Goal: Information Seeking & Learning: Learn about a topic

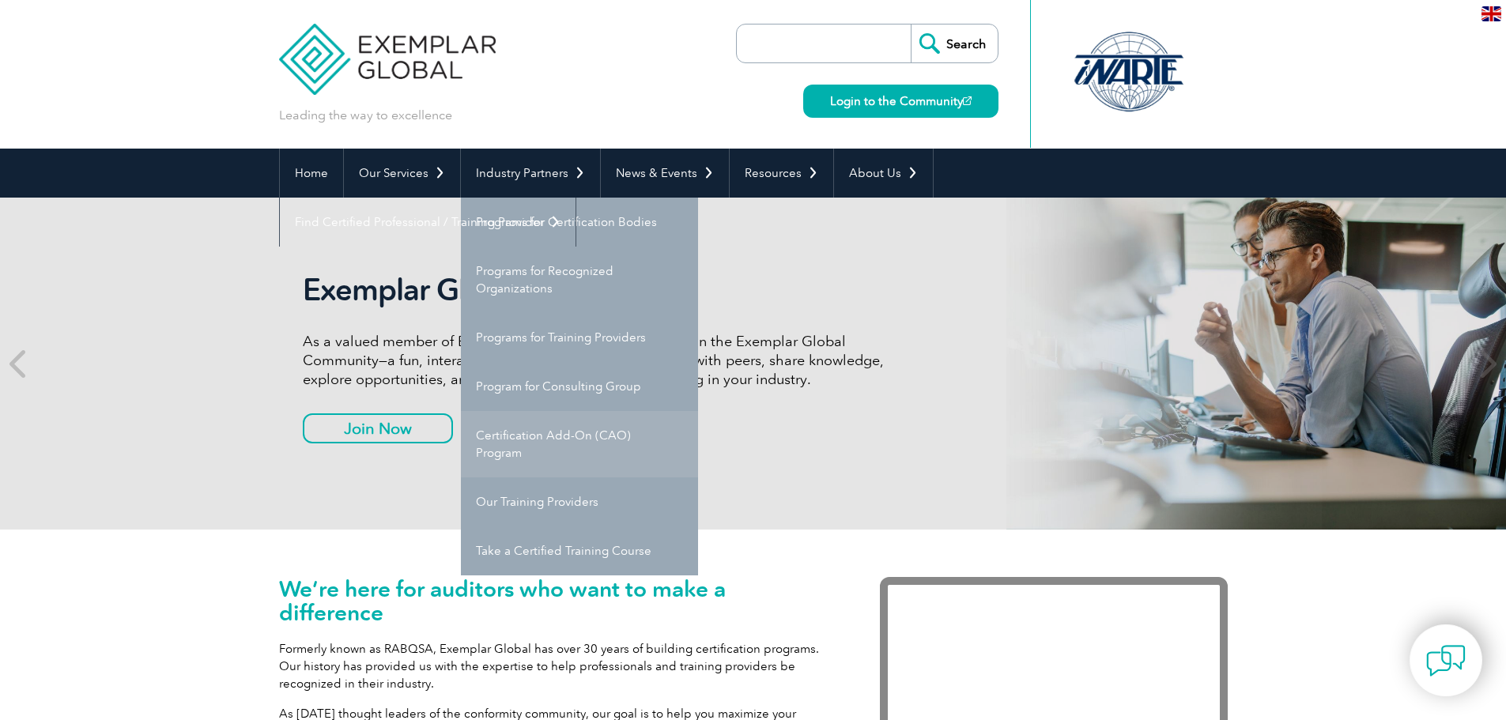
click at [592, 433] on link "Certification Add-On (CAO) Program" at bounding box center [579, 444] width 237 height 66
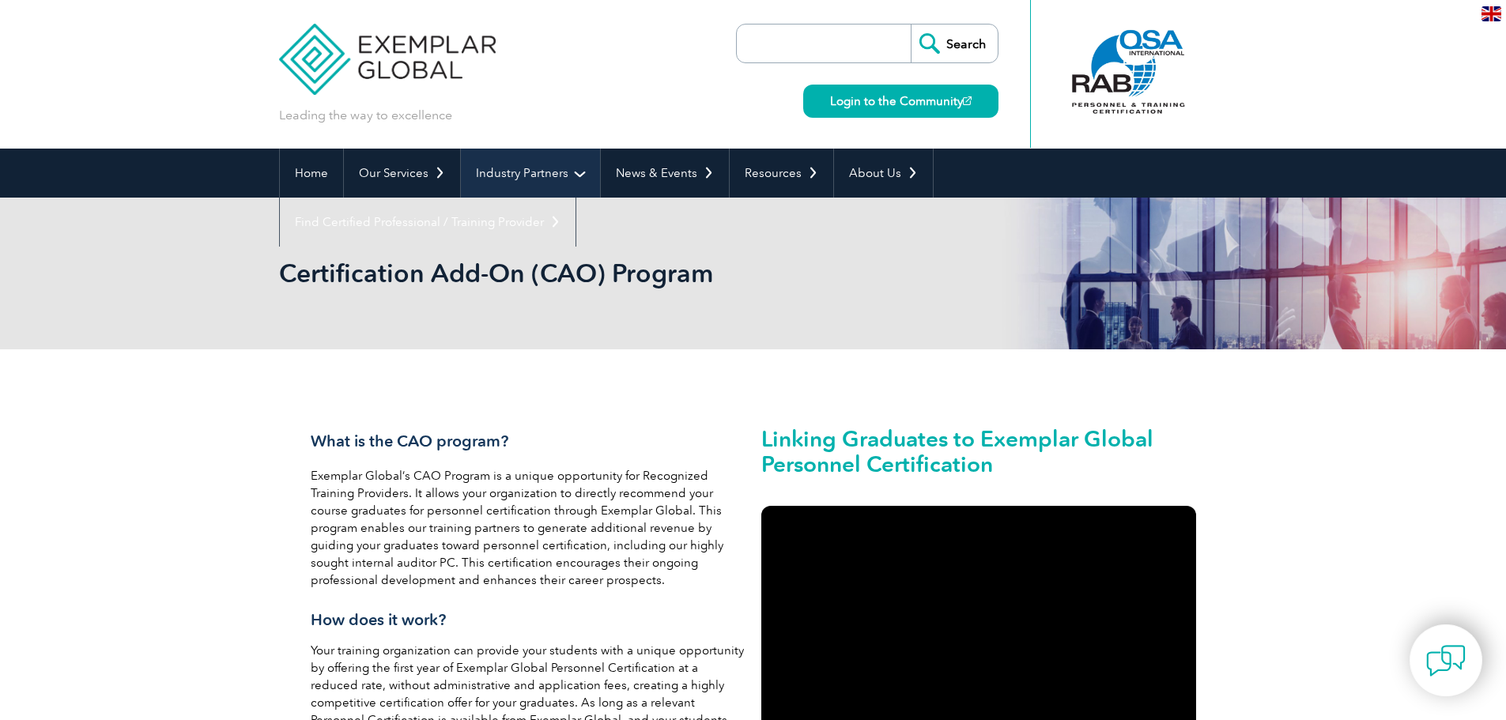
click at [541, 176] on link "Industry Partners" at bounding box center [530, 173] width 139 height 49
click at [541, 179] on link "Industry Partners" at bounding box center [530, 173] width 139 height 49
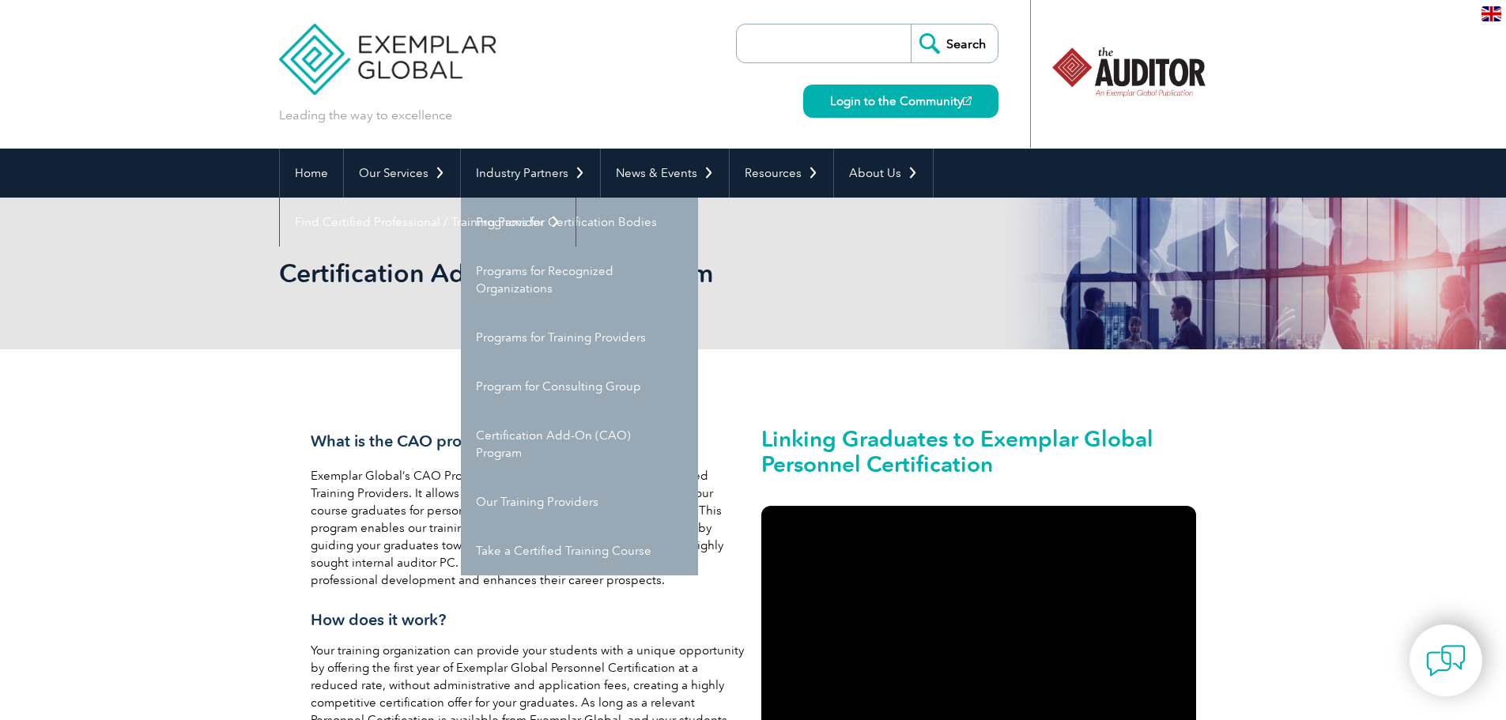
click at [935, 342] on div "Certification Add-On (CAO) Program" at bounding box center [753, 274] width 949 height 152
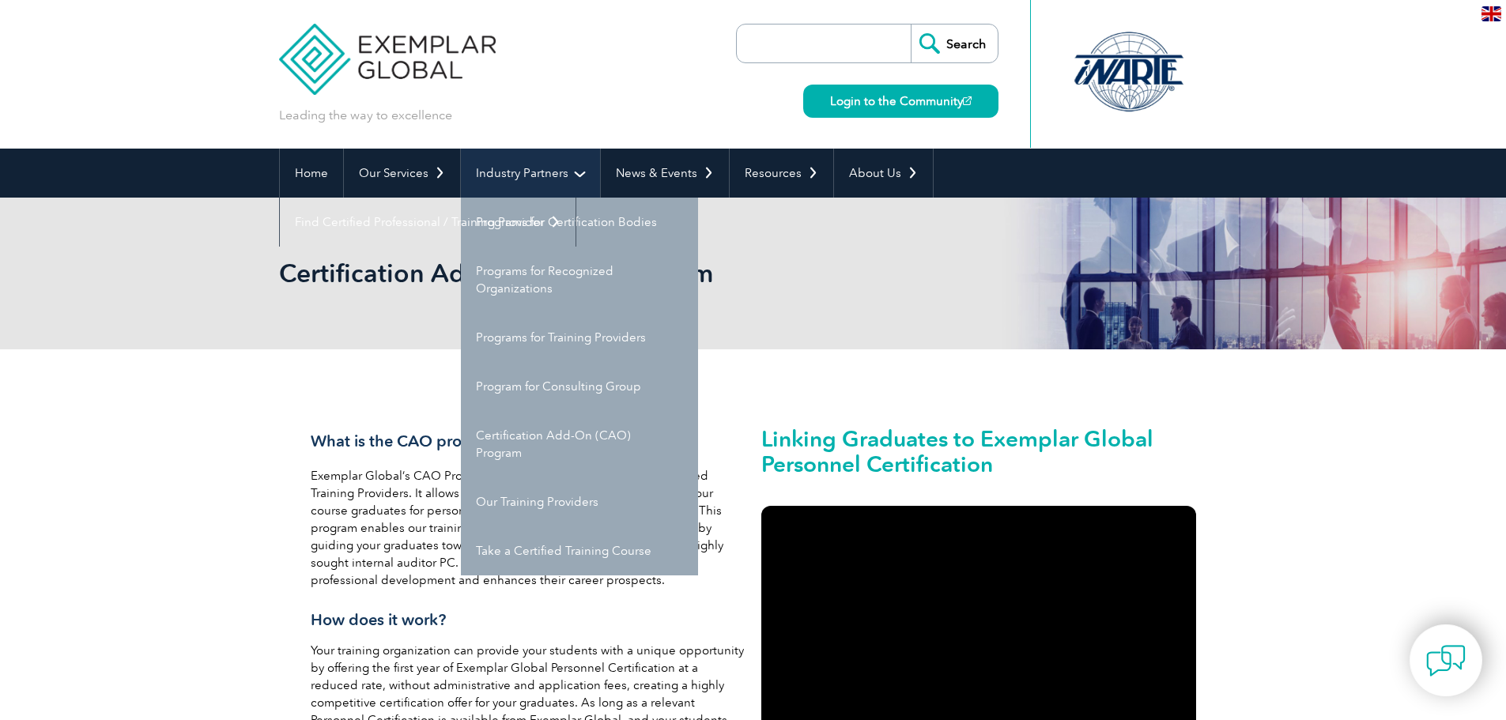
click at [580, 161] on link "Industry Partners" at bounding box center [530, 173] width 139 height 49
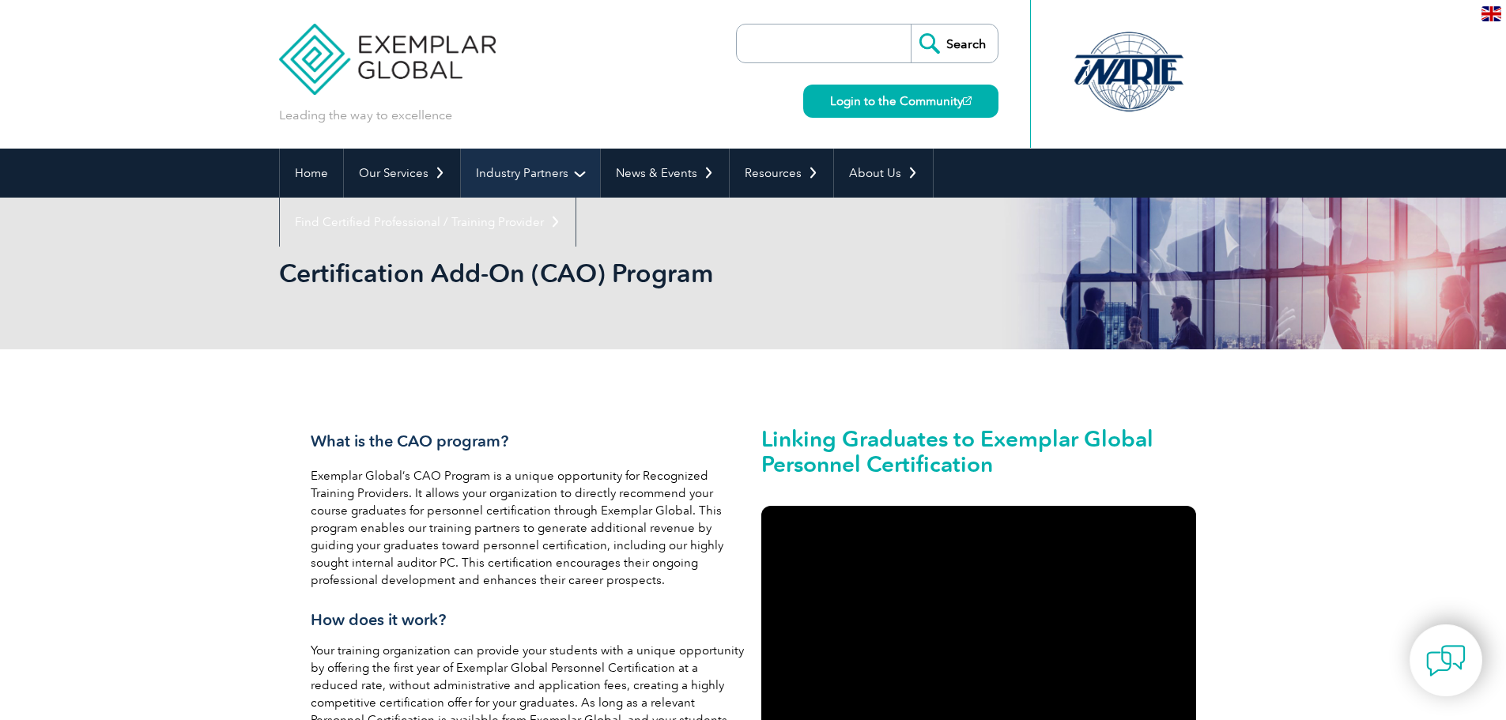
click at [551, 170] on link "Industry Partners" at bounding box center [530, 173] width 139 height 49
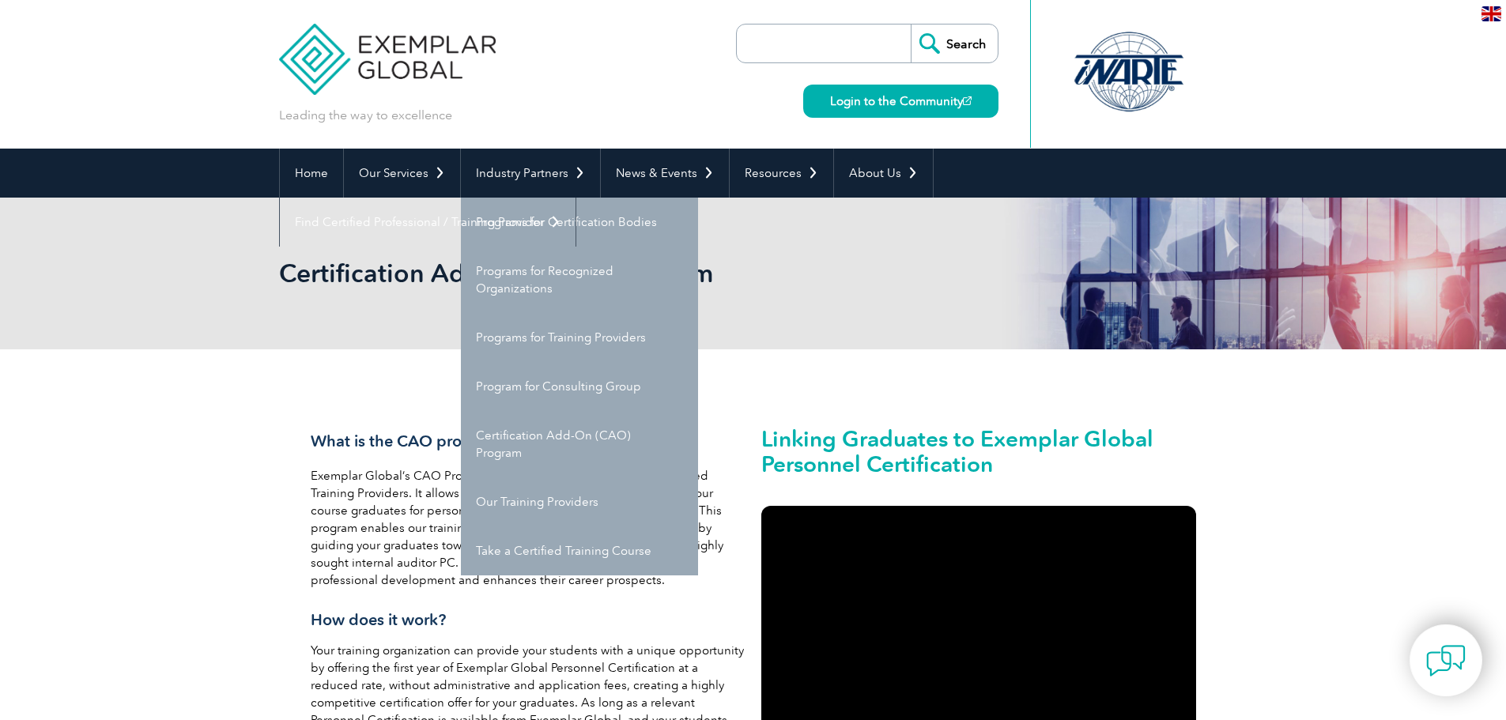
click at [381, 448] on span "What is the CAO program?" at bounding box center [410, 441] width 198 height 19
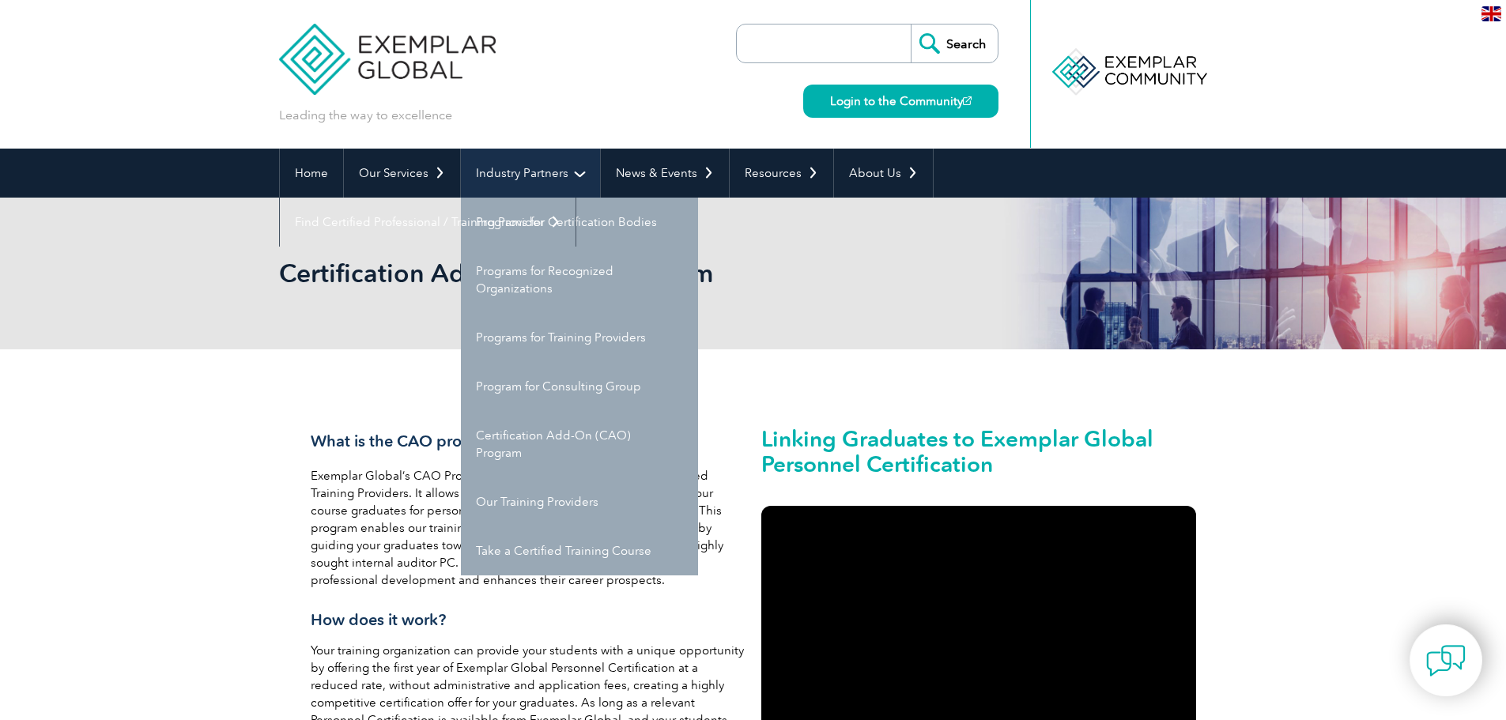
click at [488, 167] on link "Industry Partners" at bounding box center [530, 173] width 139 height 49
click at [298, 493] on section "What is the CAO program? Exemplar Global’s CAO Program is a unique opportunity …" at bounding box center [753, 635] width 949 height 476
